Goal: Use online tool/utility: Utilize a website feature to perform a specific function

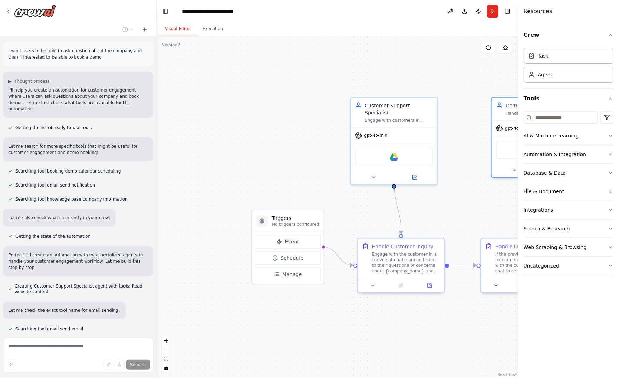
scroll to position [2417, 0]
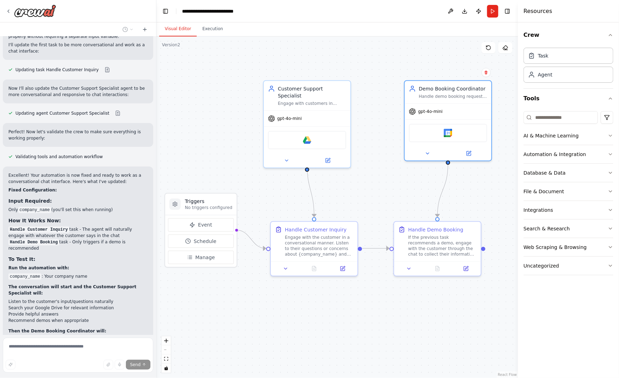
drag, startPoint x: 274, startPoint y: 103, endPoint x: 187, endPoint y: 86, distance: 88.6
click at [187, 86] on div ".deletable-edge-delete-btn { width: 20px; height: 20px; border: 0px solid #ffff…" at bounding box center [336, 206] width 361 height 341
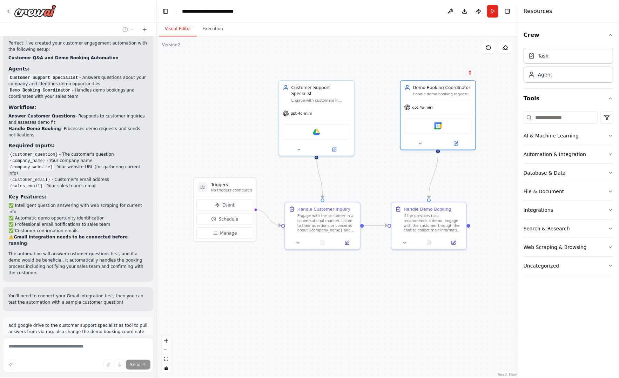
scroll to position [0, 0]
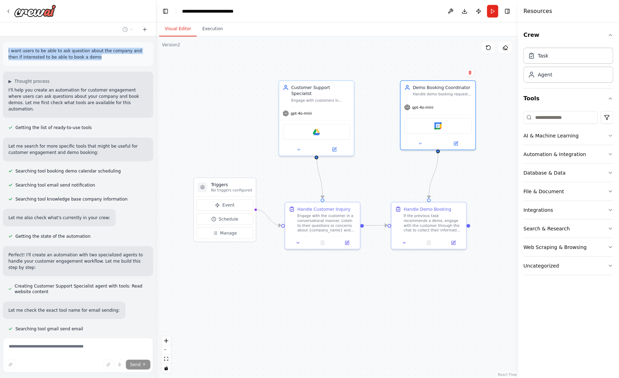
drag, startPoint x: 8, startPoint y: 50, endPoint x: 84, endPoint y: 57, distance: 76.4
click at [84, 57] on p "i want users to be able to ask question about the company and then if intereste…" at bounding box center [77, 54] width 139 height 13
copy p "i want users to be able to ask question about the company and then if intereste…"
click at [68, 366] on div "Send" at bounding box center [78, 365] width 145 height 10
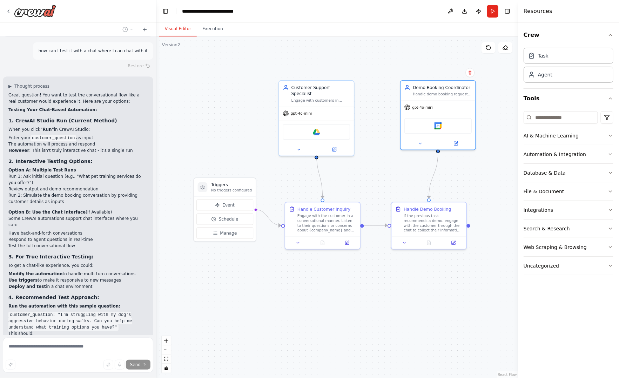
scroll to position [2417, 0]
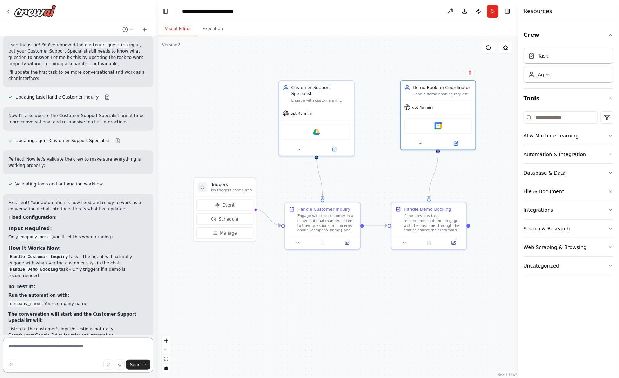
click at [73, 347] on textarea at bounding box center [78, 355] width 150 height 35
paste textarea "**********"
drag, startPoint x: 90, startPoint y: 352, endPoint x: 123, endPoint y: 345, distance: 33.4
click at [123, 345] on textarea "**********" at bounding box center [78, 355] width 150 height 35
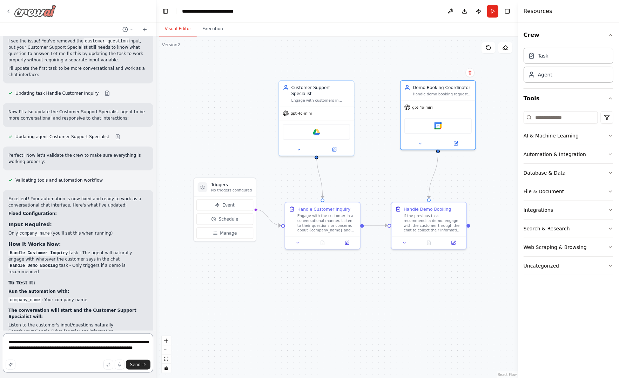
type textarea "**********"
click at [9, 12] on icon at bounding box center [9, 11] width 6 height 6
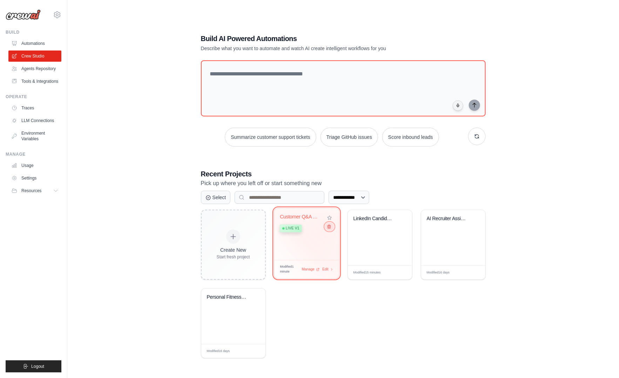
click at [329, 227] on icon at bounding box center [328, 226] width 5 height 5
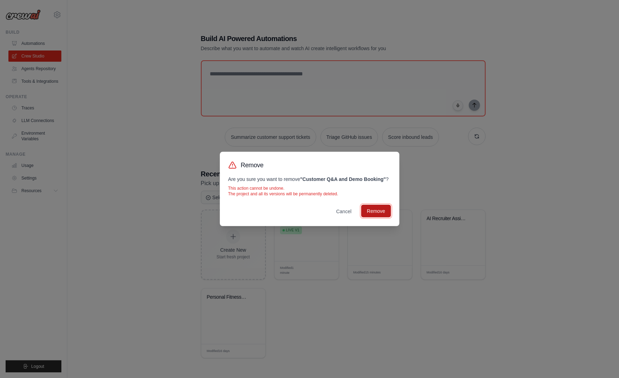
click at [381, 214] on button "Remove" at bounding box center [375, 211] width 29 height 13
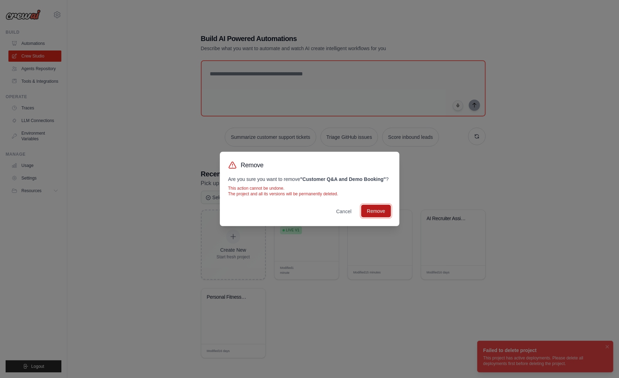
click at [379, 212] on button "Remove" at bounding box center [375, 211] width 29 height 13
click at [353, 212] on button "Cancel" at bounding box center [344, 211] width 27 height 13
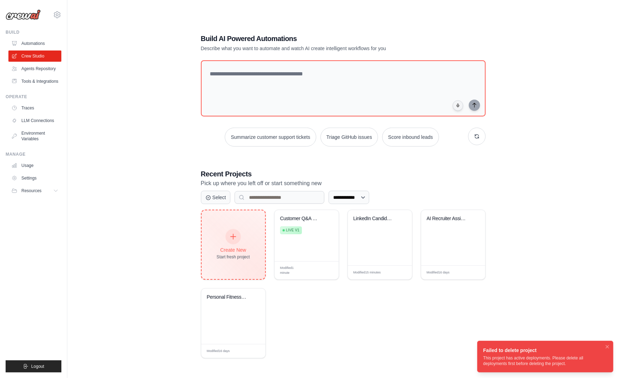
click at [228, 231] on div at bounding box center [232, 236] width 15 height 15
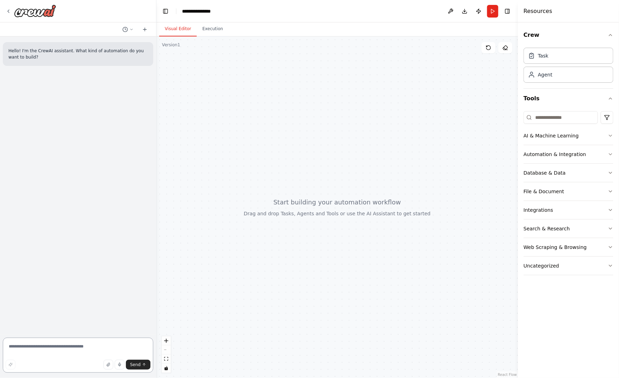
click at [43, 350] on textarea at bounding box center [78, 355] width 150 height 35
paste textarea "**********"
type textarea "**********"
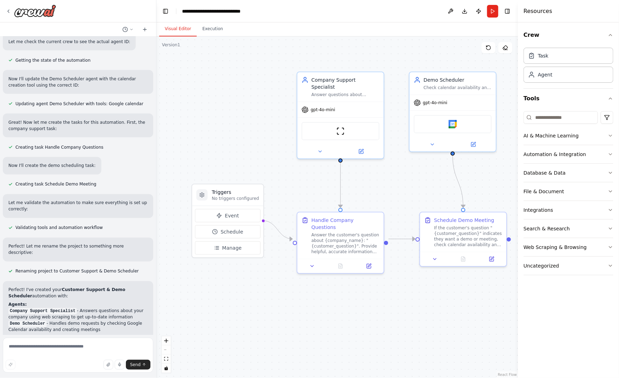
scroll to position [563, 0]
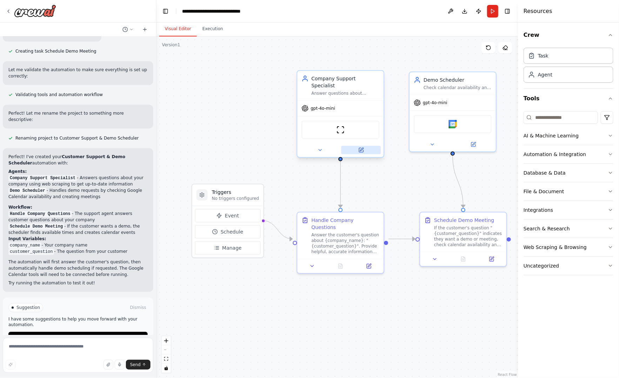
click at [362, 148] on icon at bounding box center [361, 149] width 3 height 3
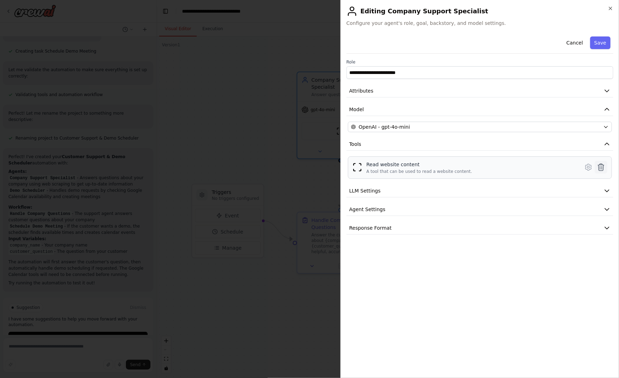
click at [602, 168] on icon at bounding box center [601, 167] width 8 height 8
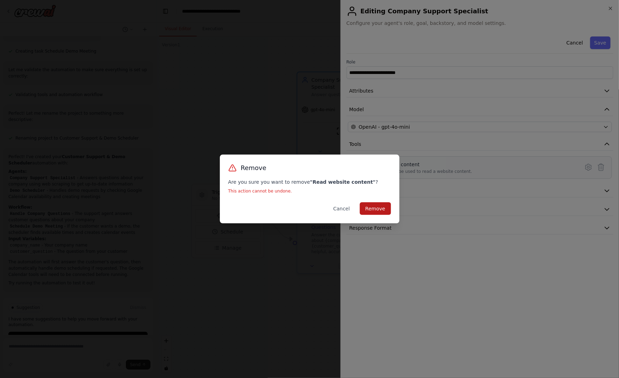
click at [382, 208] on button "Remove" at bounding box center [375, 208] width 31 height 13
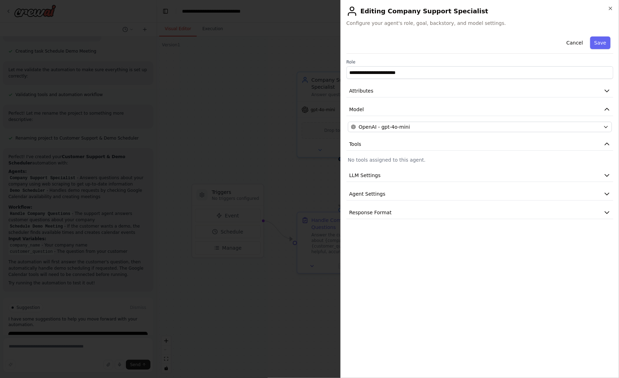
click at [426, 164] on div "**********" at bounding box center [479, 126] width 267 height 185
click at [385, 174] on button "LLM Settings" at bounding box center [479, 175] width 267 height 13
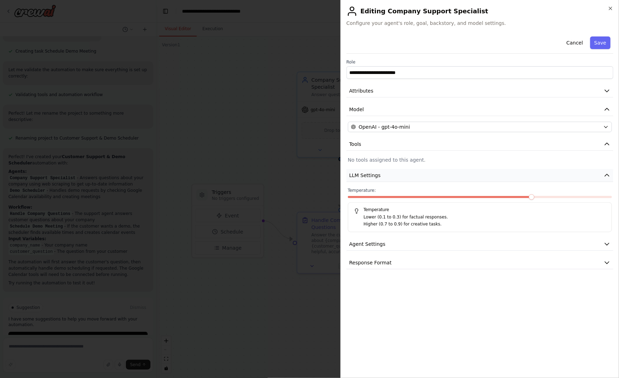
click at [385, 174] on button "LLM Settings" at bounding box center [479, 175] width 267 height 13
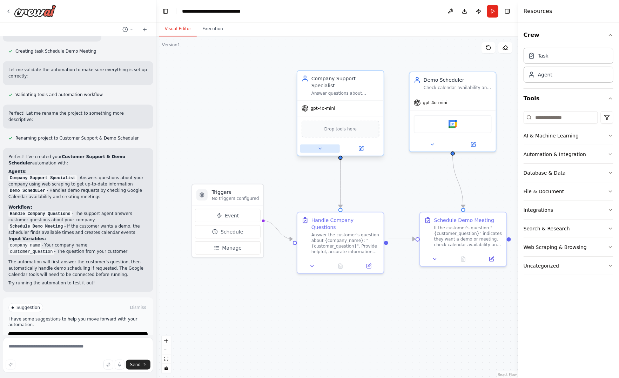
click at [320, 146] on icon at bounding box center [320, 149] width 6 height 6
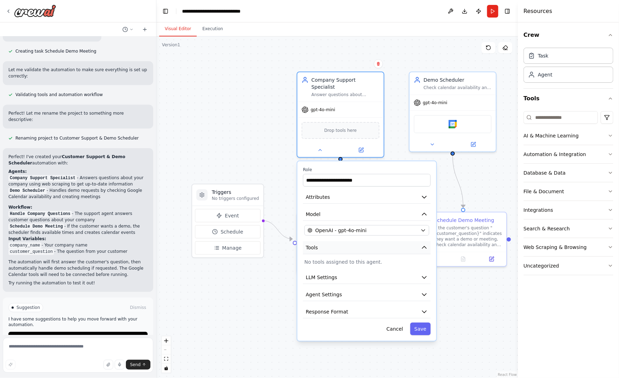
click at [353, 241] on button "Tools" at bounding box center [367, 247] width 128 height 13
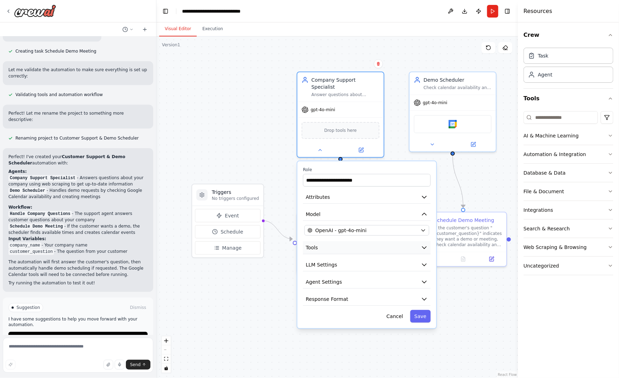
click at [353, 241] on button "Tools" at bounding box center [367, 247] width 128 height 13
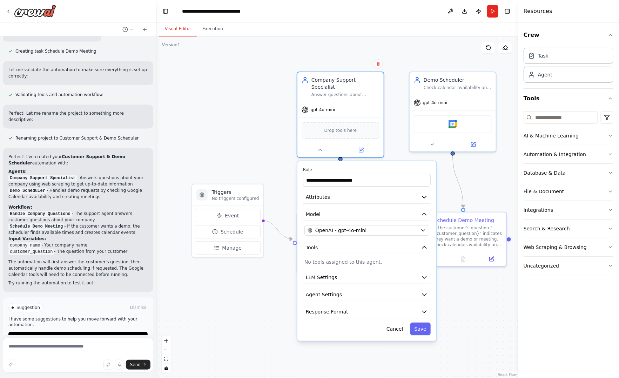
click at [347, 258] on p "No tools assigned to this agent." at bounding box center [366, 261] width 125 height 7
click at [237, 164] on div ".deletable-edge-delete-btn { width: 20px; height: 20px; border: 0px solid #ffff…" at bounding box center [336, 206] width 361 height 341
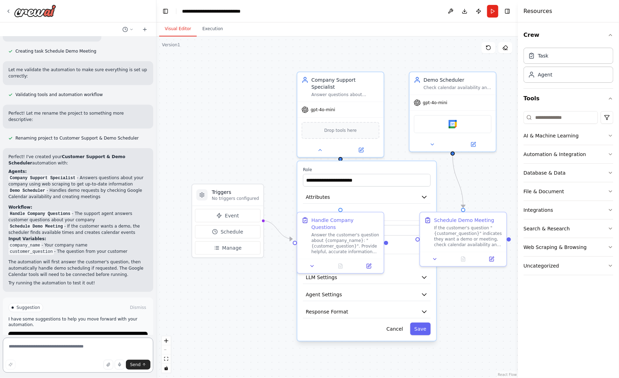
click at [67, 347] on textarea at bounding box center [78, 355] width 150 height 35
type textarea "**********"
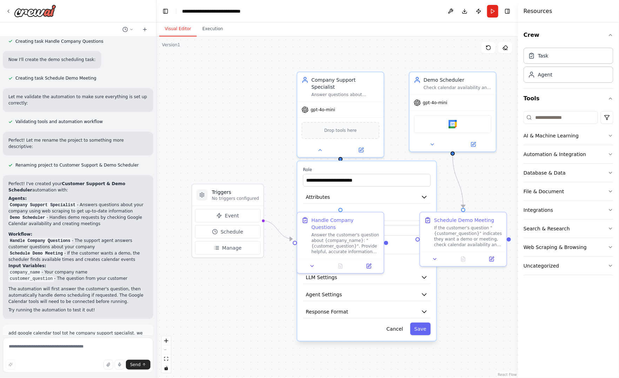
scroll to position [575, 0]
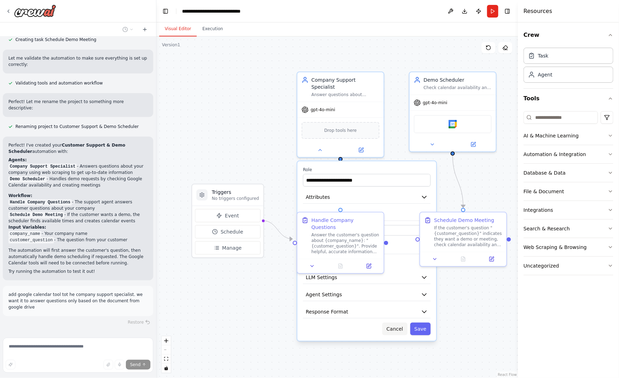
click at [394, 323] on button "Cancel" at bounding box center [394, 329] width 25 height 13
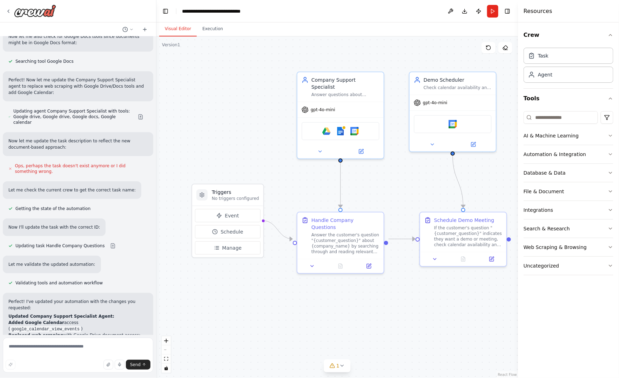
scroll to position [1119, 0]
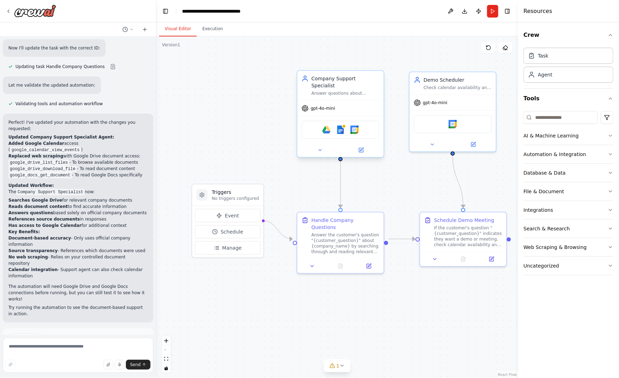
click at [350, 133] on div "Google drive Google docs Google calendar" at bounding box center [340, 129] width 86 height 27
click at [319, 147] on icon at bounding box center [320, 150] width 6 height 6
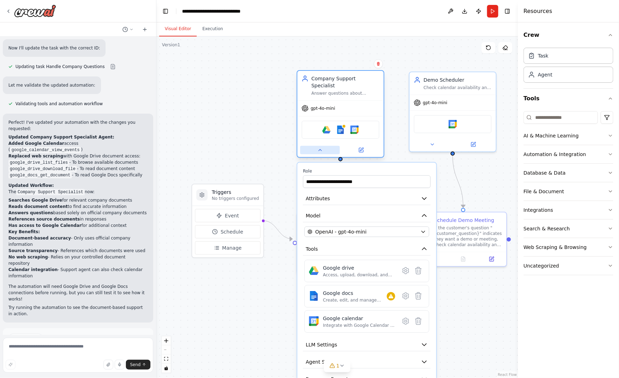
click at [319, 147] on icon at bounding box center [320, 150] width 6 height 6
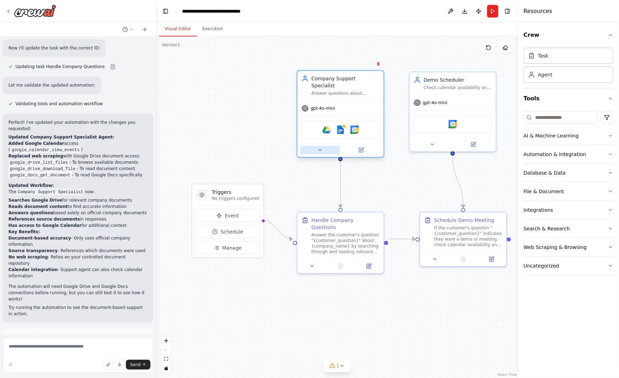
click at [319, 147] on icon at bounding box center [320, 150] width 6 height 6
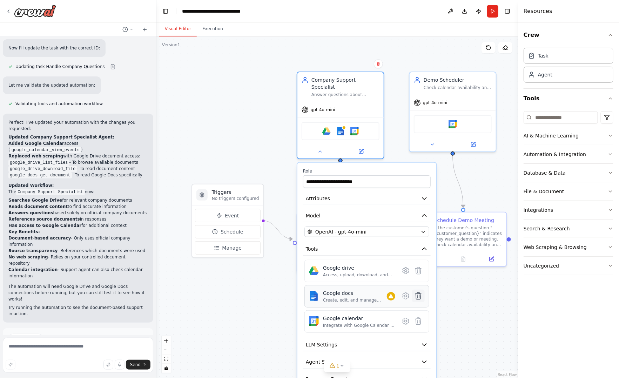
click at [419, 292] on icon at bounding box center [418, 295] width 6 height 7
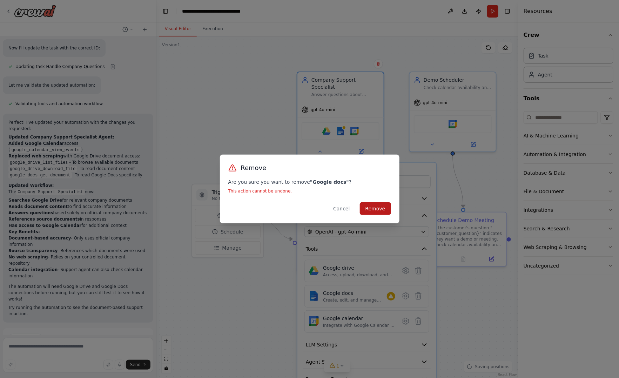
click at [384, 207] on button "Remove" at bounding box center [375, 208] width 31 height 13
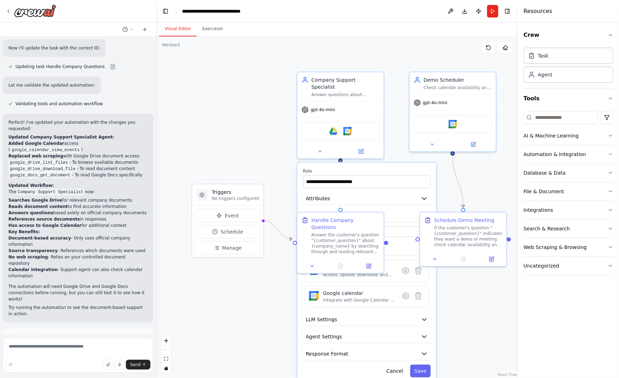
click at [462, 326] on div ".deletable-edge-delete-btn { width: 20px; height: 20px; border: 0px solid #ffff…" at bounding box center [336, 206] width 361 height 341
click at [278, 319] on div ".deletable-edge-delete-btn { width: 20px; height: 20px; border: 0px solid #ffff…" at bounding box center [336, 206] width 361 height 341
click at [493, 13] on button "Run" at bounding box center [492, 11] width 11 height 13
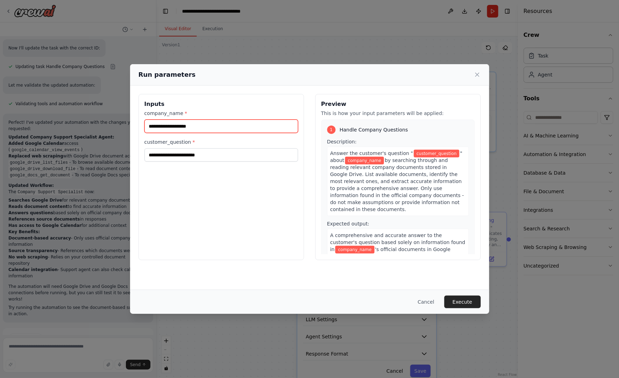
click at [229, 125] on input "company_name *" at bounding box center [221, 126] width 154 height 13
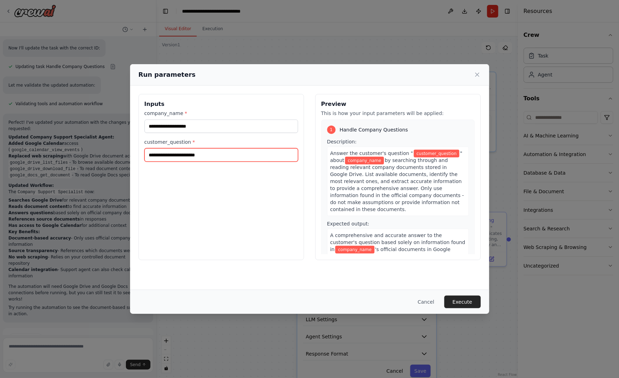
click at [229, 155] on input "customer_question *" at bounding box center [221, 154] width 154 height 13
type input "**********"
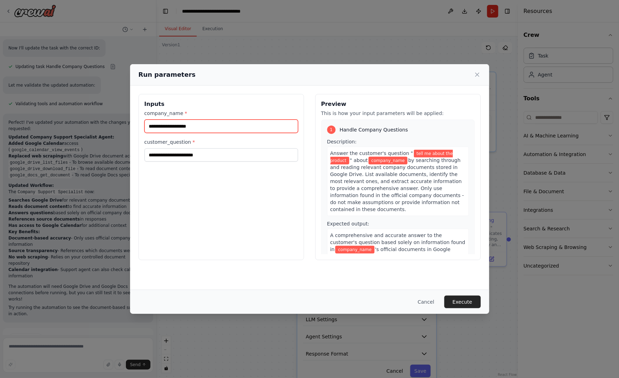
click at [233, 129] on input "company_name *" at bounding box center [221, 126] width 154 height 13
type input "*********"
click at [471, 303] on button "Execute" at bounding box center [462, 302] width 36 height 13
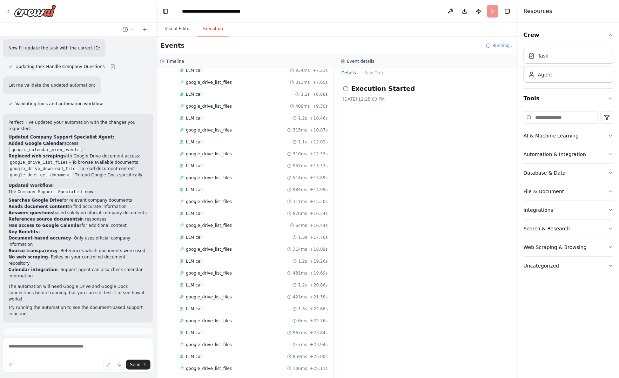
scroll to position [334, 0]
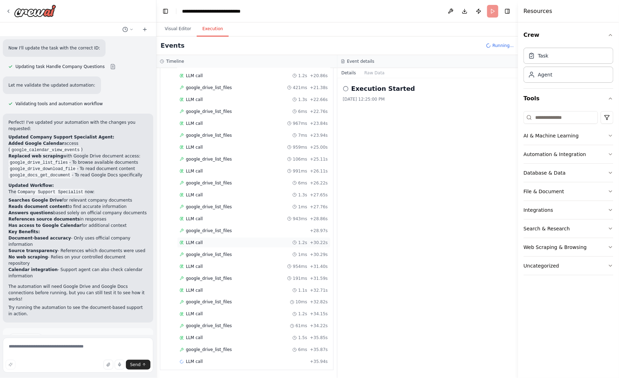
click at [234, 245] on div "LLM call 1.2s + 30.22s" at bounding box center [254, 243] width 148 height 6
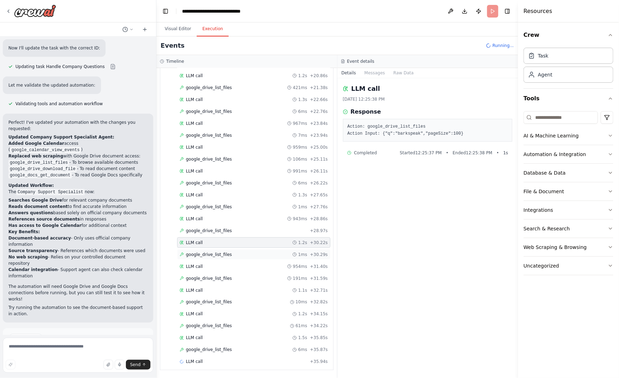
click at [233, 253] on div "google_drive_list_files 1ms + 30.29s" at bounding box center [254, 255] width 148 height 6
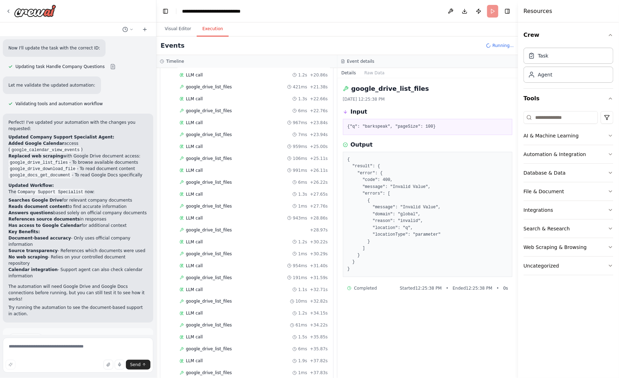
click at [494, 13] on header "**********" at bounding box center [336, 11] width 361 height 22
click at [498, 46] on span "Running..." at bounding box center [502, 46] width 21 height 6
click at [453, 11] on button at bounding box center [450, 11] width 11 height 13
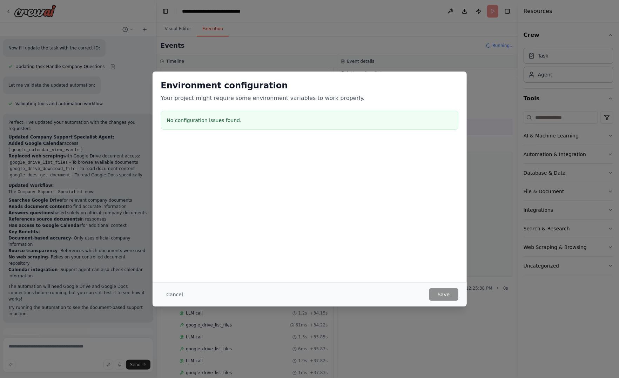
drag, startPoint x: 171, startPoint y: 292, endPoint x: 175, endPoint y: 243, distance: 48.8
click at [171, 292] on button "Cancel" at bounding box center [175, 294] width 28 height 13
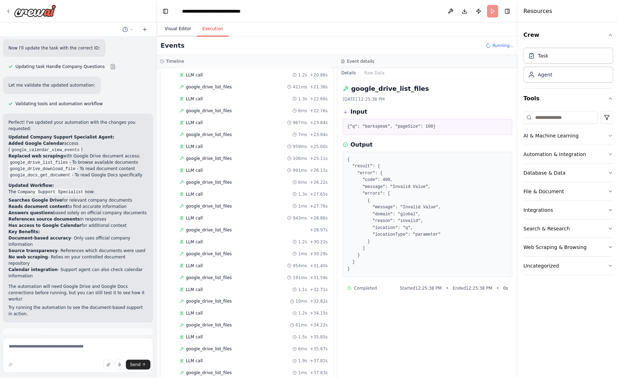
click at [170, 29] on button "Visual Editor" at bounding box center [178, 29] width 38 height 15
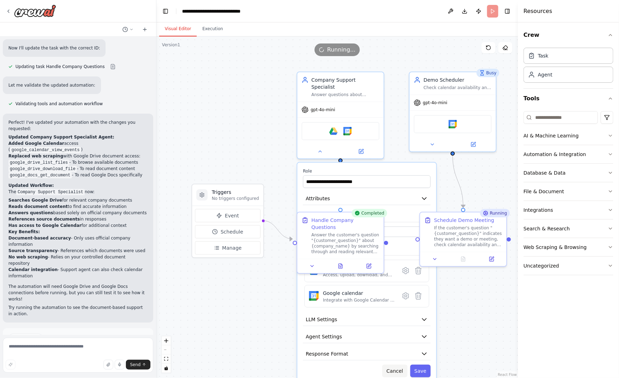
click at [398, 365] on button "Cancel" at bounding box center [394, 371] width 25 height 13
